Goal: Task Accomplishment & Management: Complete application form

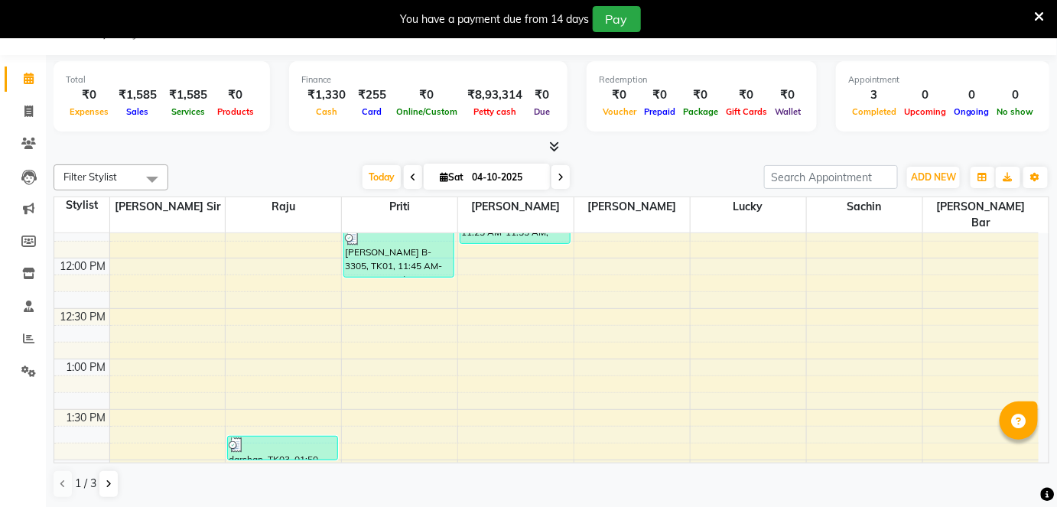
scroll to position [272, 0]
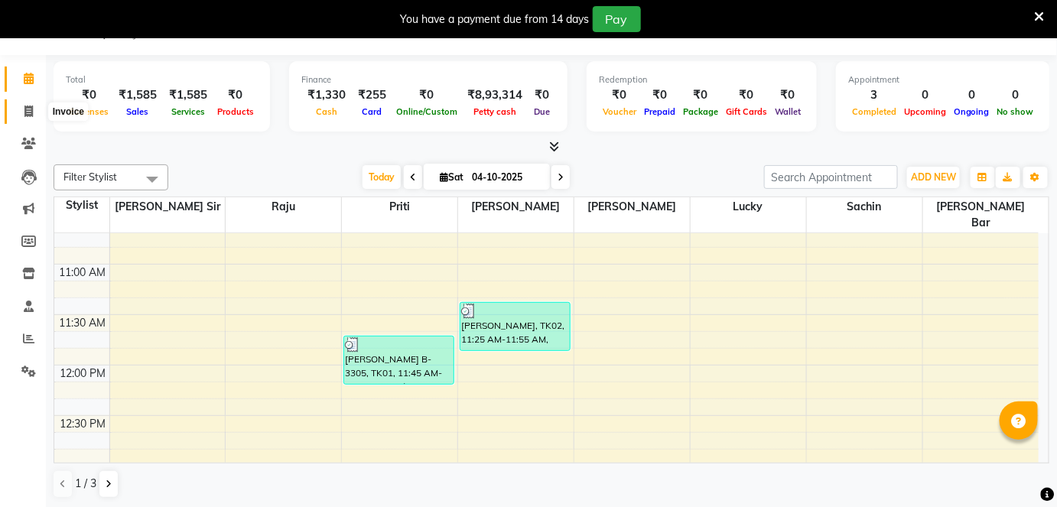
click at [28, 114] on icon at bounding box center [28, 111] width 8 height 11
select select "service"
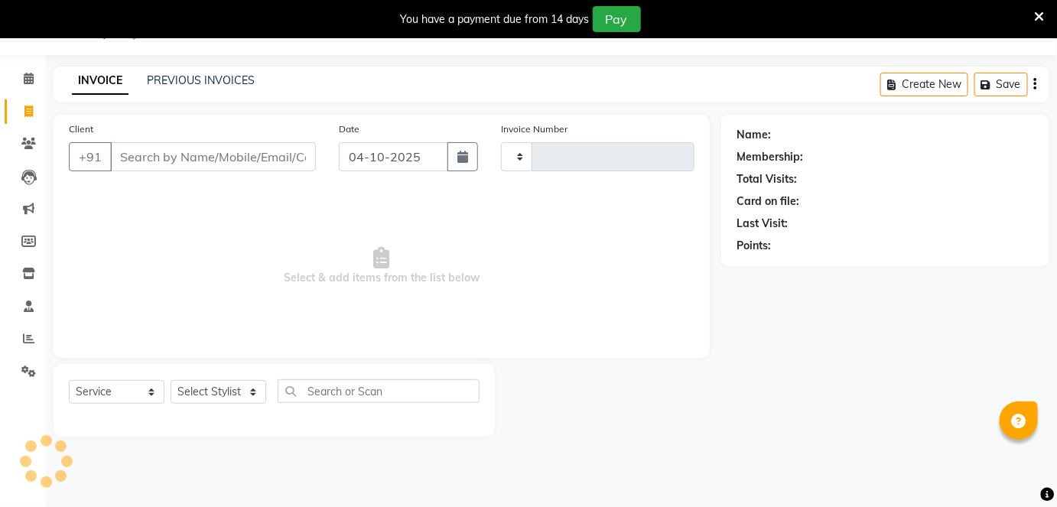
type input "1342"
select select "4468"
click at [220, 395] on select "Select Stylist [PERSON_NAME] [PERSON_NAME] [PERSON_NAME] [PERSON_NAME] poonam […" at bounding box center [219, 393] width 96 height 24
select select "85574"
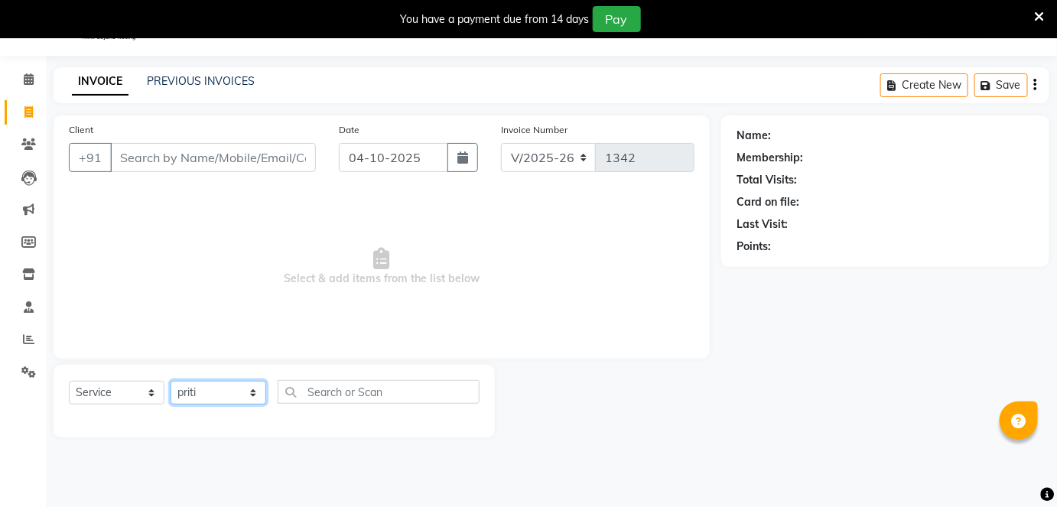
click at [171, 381] on select "Select Stylist [PERSON_NAME] [PERSON_NAME] [PERSON_NAME] [PERSON_NAME] poonam […" at bounding box center [219, 393] width 96 height 24
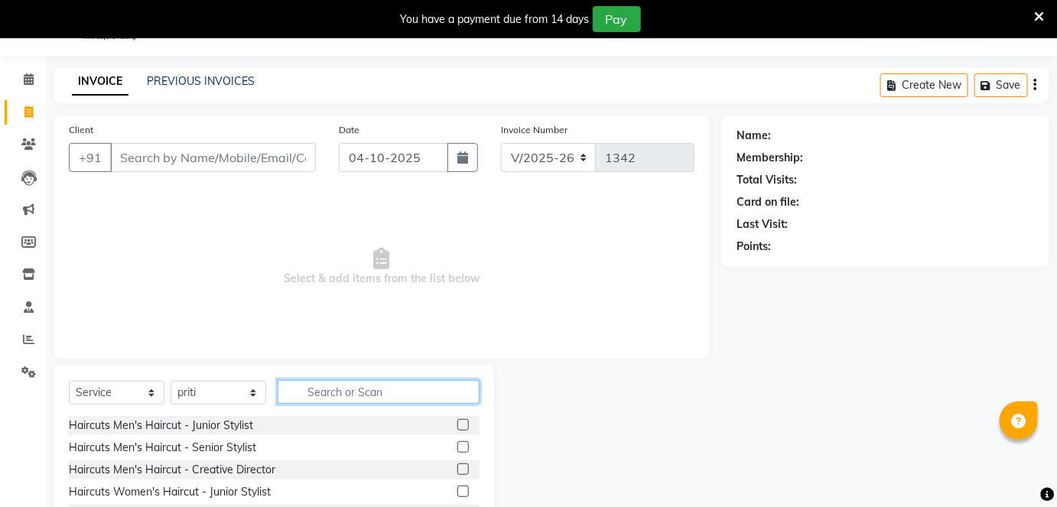
click at [314, 389] on input "text" at bounding box center [379, 392] width 202 height 24
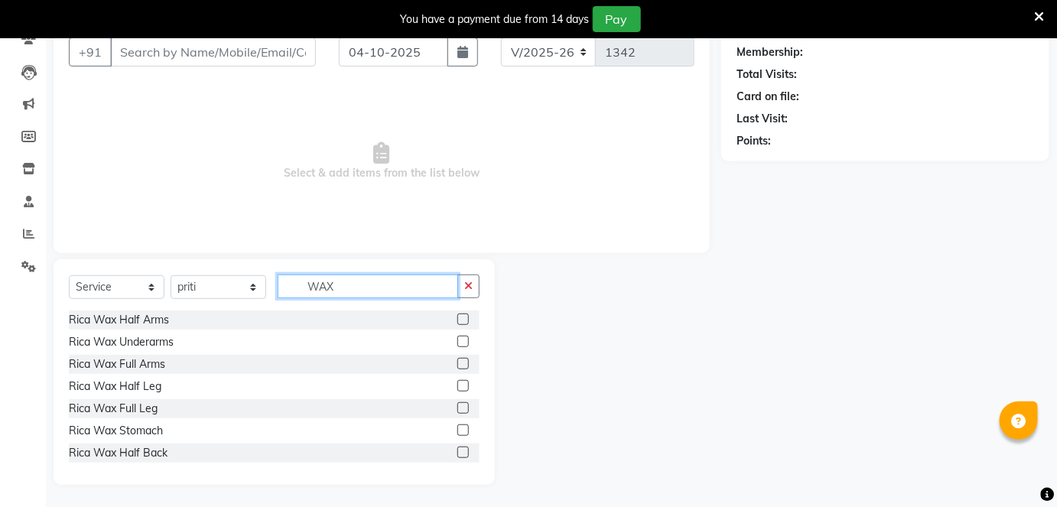
type input "WAX"
click at [457, 387] on label at bounding box center [462, 385] width 11 height 11
click at [457, 387] on input "checkbox" at bounding box center [462, 387] width 10 height 10
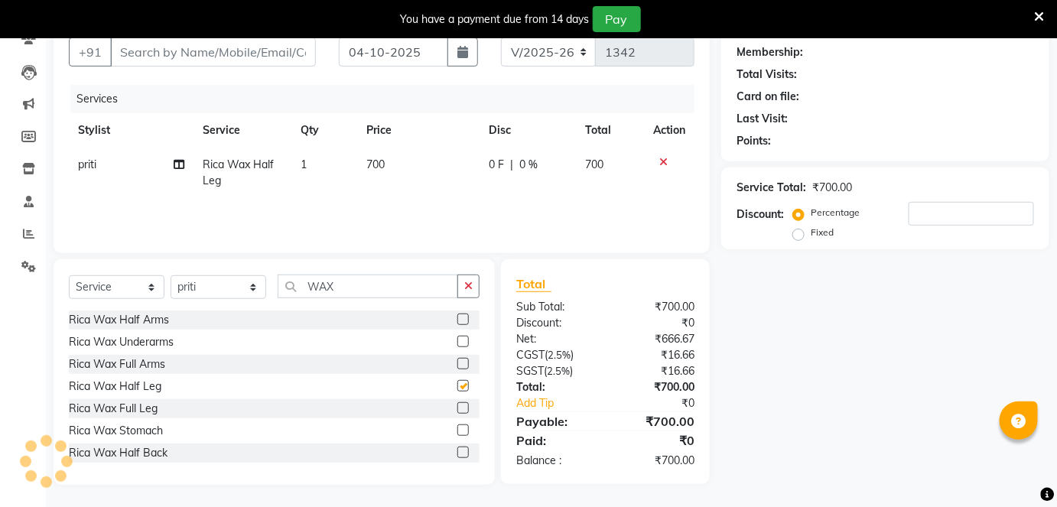
checkbox input "false"
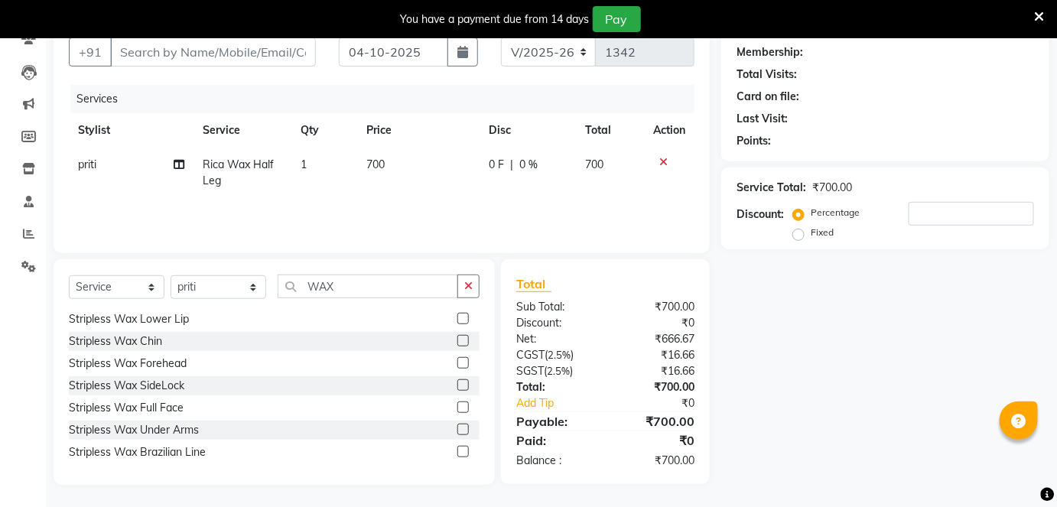
scroll to position [312, 0]
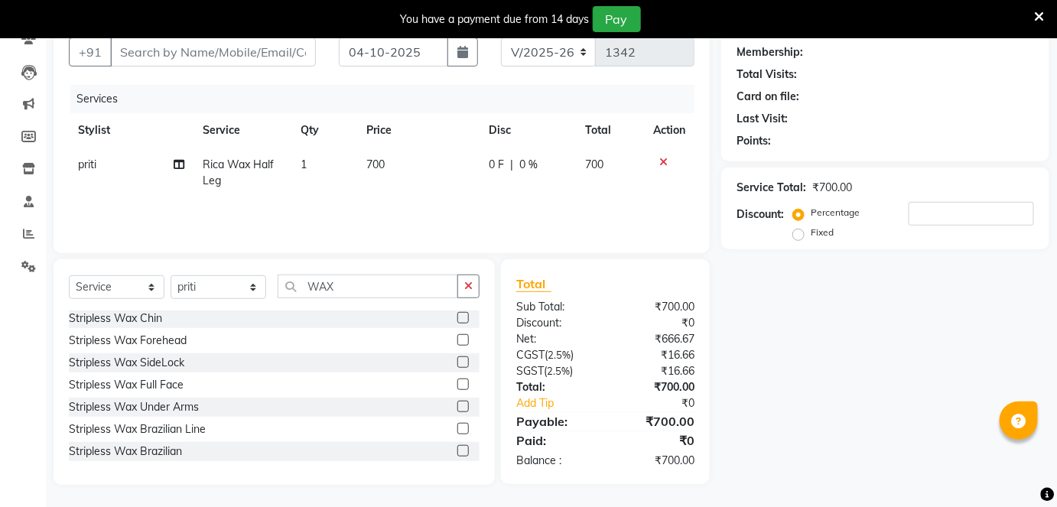
click at [457, 406] on label at bounding box center [462, 406] width 11 height 11
click at [457, 406] on input "checkbox" at bounding box center [462, 407] width 10 height 10
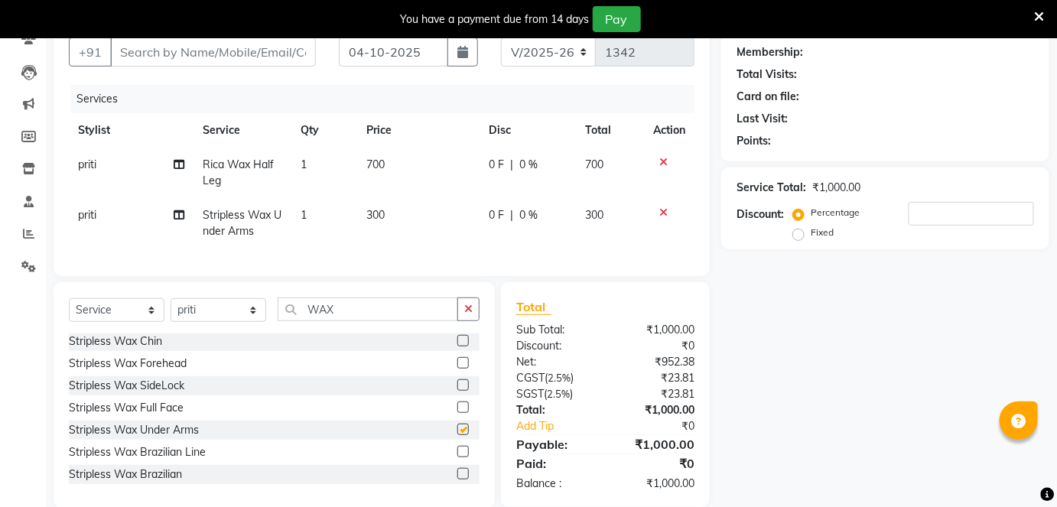
checkbox input "false"
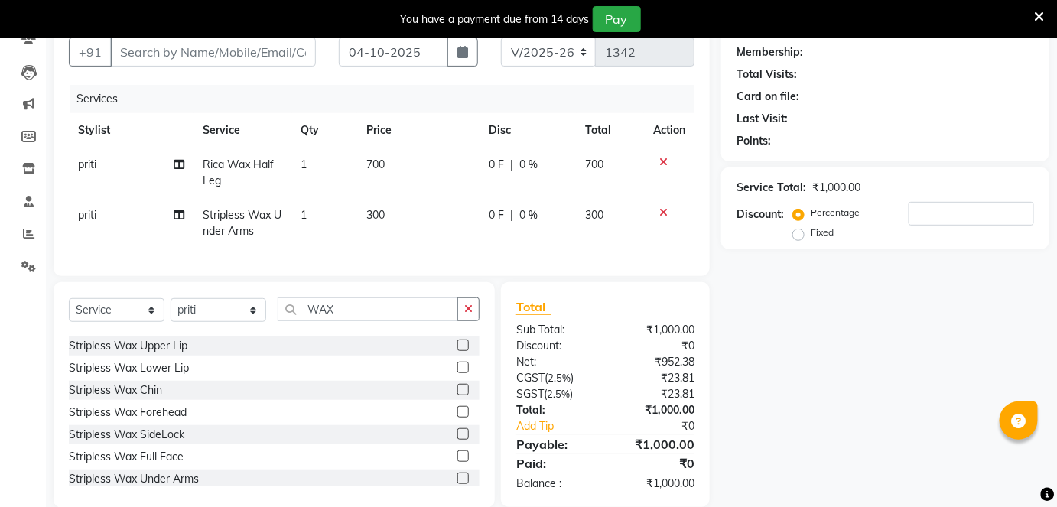
click at [457, 373] on label at bounding box center [462, 367] width 11 height 11
click at [457, 373] on input "checkbox" at bounding box center [462, 368] width 10 height 10
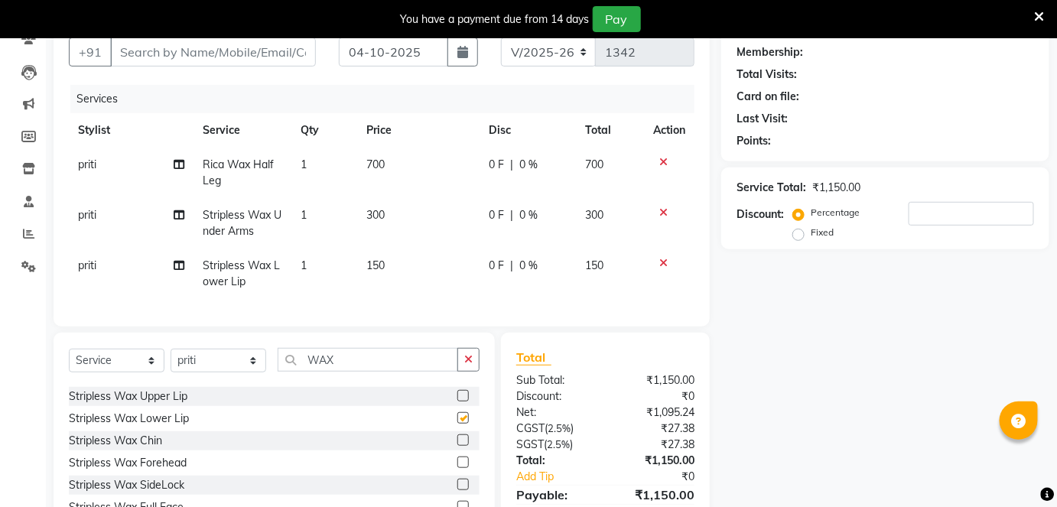
checkbox input "false"
click at [457, 446] on label at bounding box center [462, 439] width 11 height 11
click at [457, 446] on input "checkbox" at bounding box center [462, 441] width 10 height 10
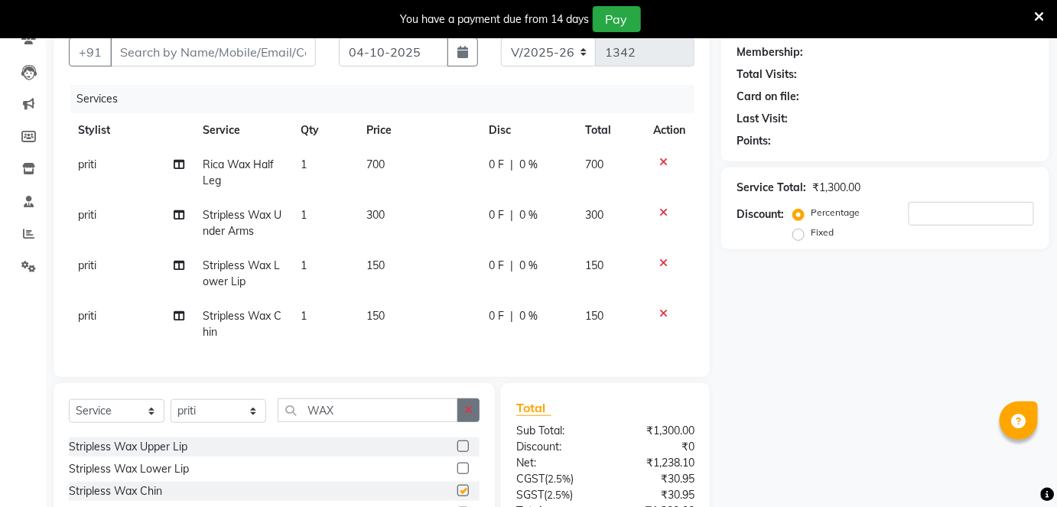
checkbox input "false"
click at [467, 410] on button "button" at bounding box center [468, 411] width 22 height 24
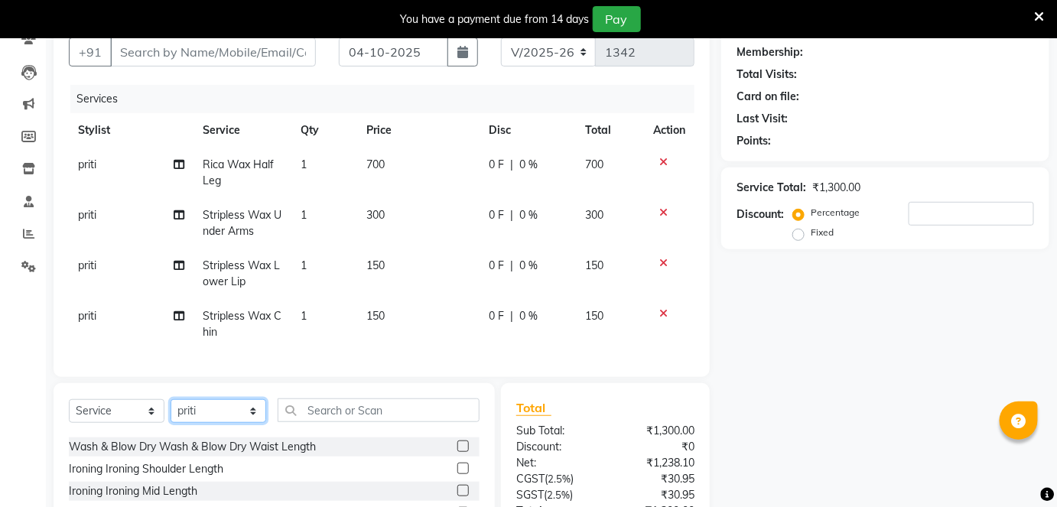
click at [219, 415] on select "Select Stylist [PERSON_NAME] [PERSON_NAME] [PERSON_NAME] [PERSON_NAME] poonam […" at bounding box center [219, 411] width 96 height 24
select select "85575"
click at [171, 409] on select "Select Stylist [PERSON_NAME] [PERSON_NAME] [PERSON_NAME] [PERSON_NAME] poonam […" at bounding box center [219, 411] width 96 height 24
click at [321, 422] on input "text" at bounding box center [379, 411] width 202 height 24
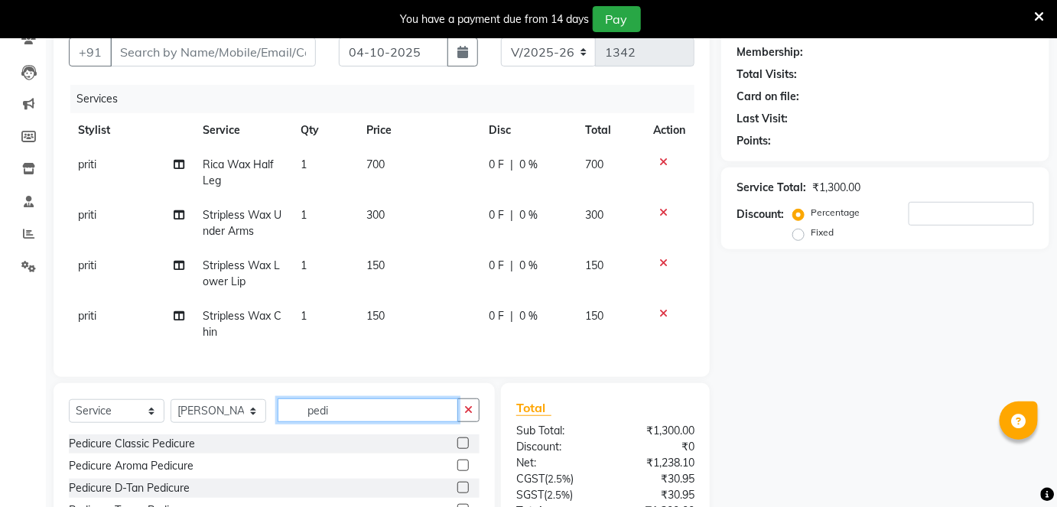
scroll to position [275, 0]
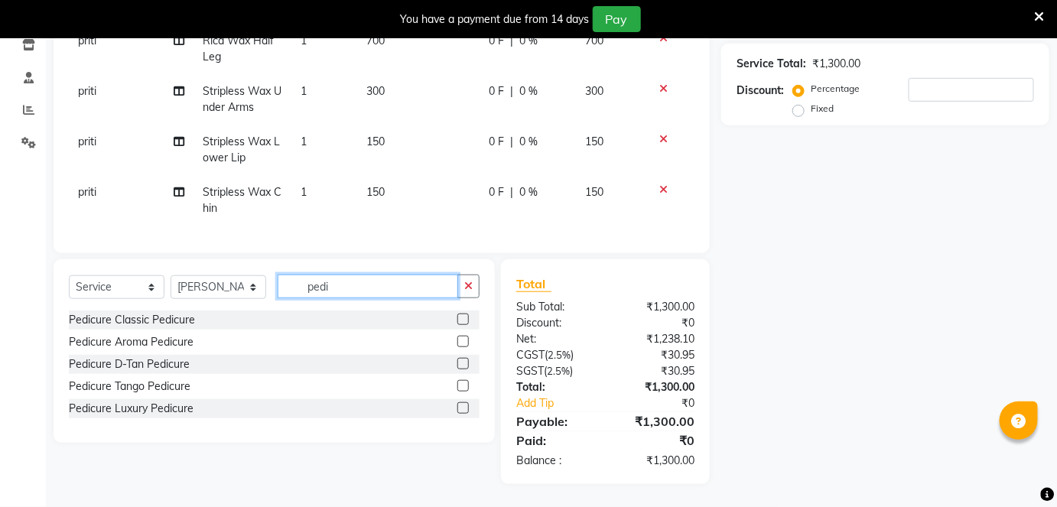
type input "pedi"
click at [465, 411] on label at bounding box center [462, 407] width 11 height 11
click at [465, 411] on input "checkbox" at bounding box center [462, 409] width 10 height 10
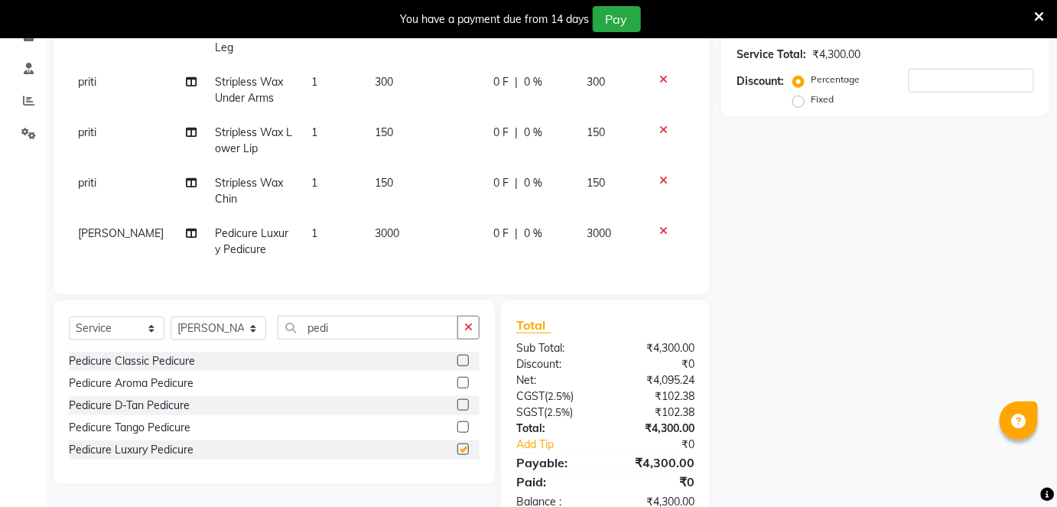
checkbox input "false"
